Goal: Information Seeking & Learning: Check status

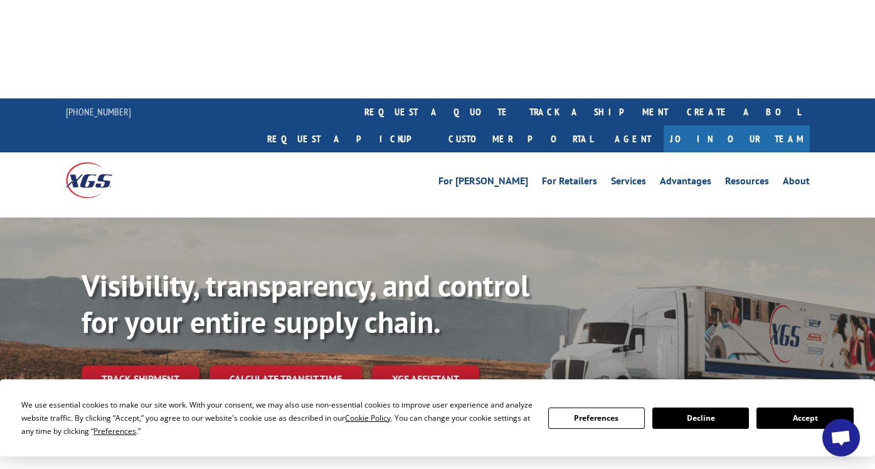
click at [796, 419] on button "Accept" at bounding box center [805, 418] width 97 height 21
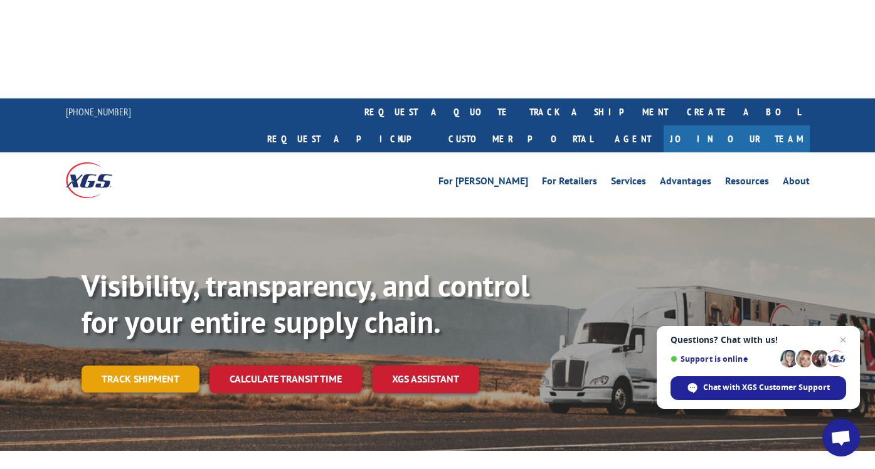
click at [164, 366] on link "Track shipment" at bounding box center [141, 379] width 118 height 26
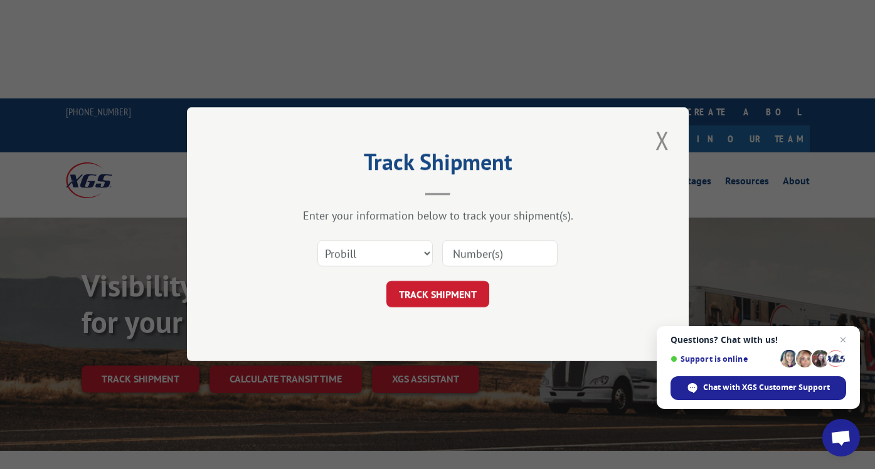
click at [501, 257] on input at bounding box center [499, 254] width 115 height 26
paste input "17384912"
type input "17384912"
click at [435, 301] on button "TRACK SHIPMENT" at bounding box center [438, 295] width 103 height 26
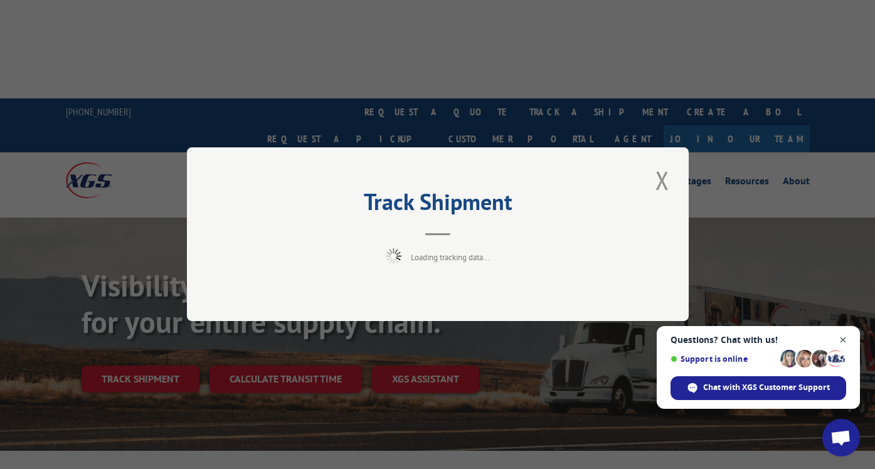
click at [846, 341] on span "Open chat" at bounding box center [844, 341] width 16 height 16
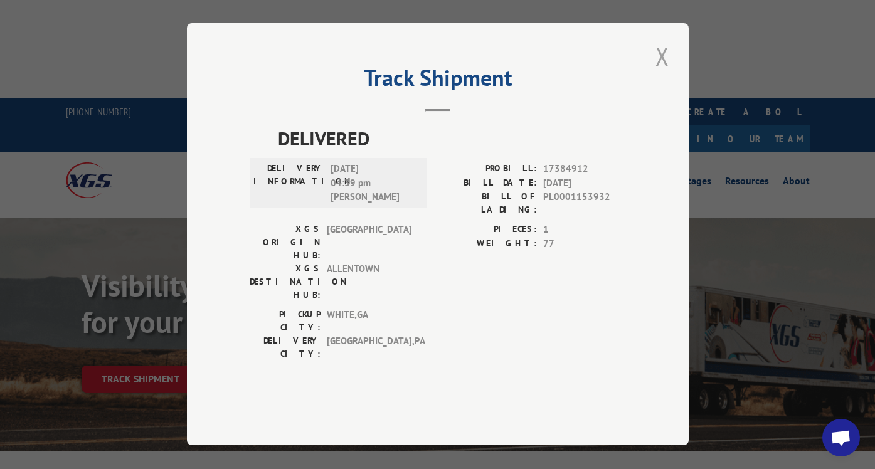
click at [663, 73] on button "Close modal" at bounding box center [662, 56] width 21 height 35
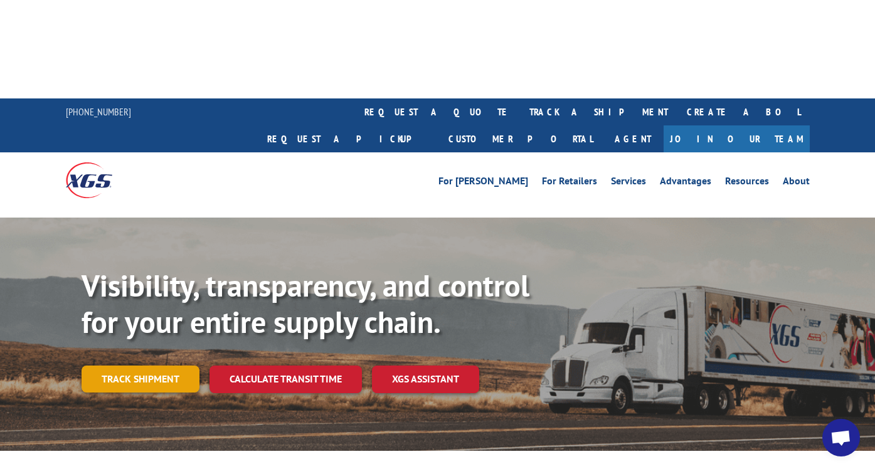
click at [141, 366] on link "Track shipment" at bounding box center [141, 379] width 118 height 26
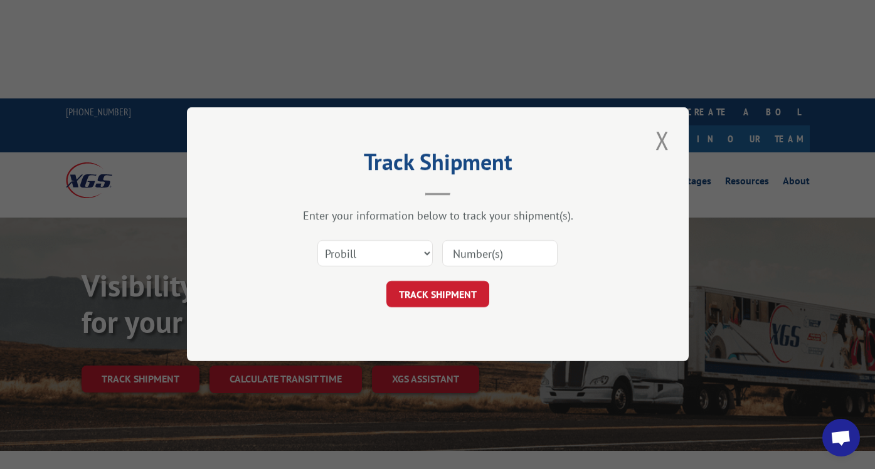
click at [495, 249] on input at bounding box center [499, 254] width 115 height 26
paste input "17384912"
type input "17384912"
click at [461, 288] on button "TRACK SHIPMENT" at bounding box center [438, 295] width 103 height 26
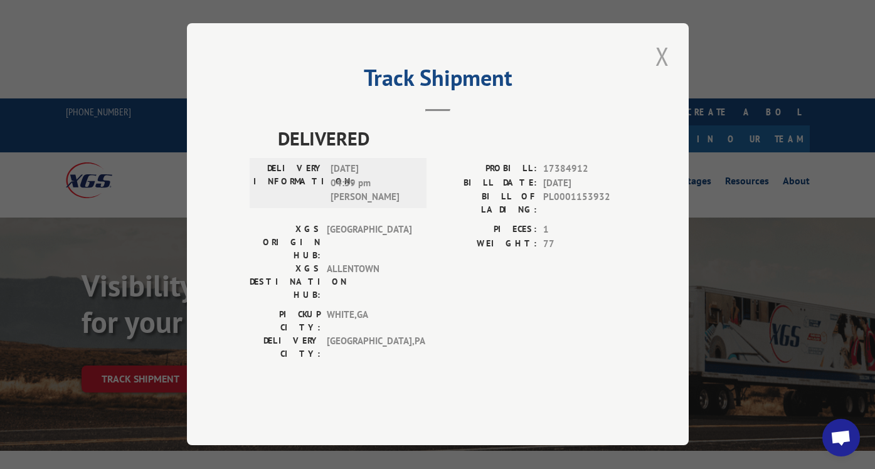
click at [656, 73] on button "Close modal" at bounding box center [662, 56] width 21 height 35
